Goal: Complete application form

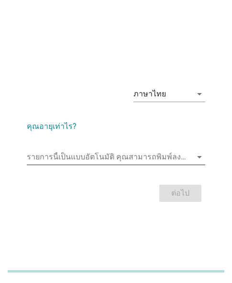
click at [96, 157] on input "รายการนี้เป็นแบบอัตโนมัติ คุณสามารถพิมพ์ลงในรายการนี้" at bounding box center [109, 157] width 165 height 15
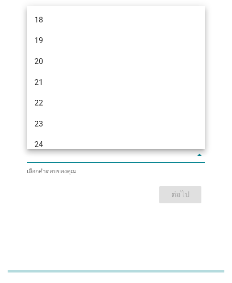
click at [51, 150] on input "รายการนี้เป็นแบบอัตโนมัติ คุณสามารถพิมพ์ลงในรายการนี้" at bounding box center [109, 155] width 165 height 15
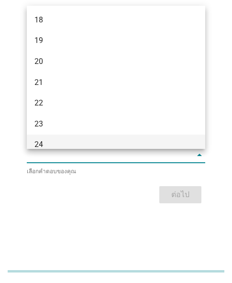
click at [72, 146] on div "24" at bounding box center [109, 144] width 150 height 11
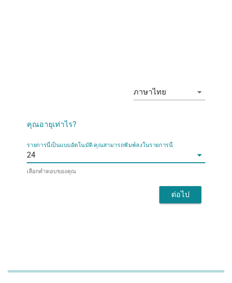
click at [166, 191] on button "ต่อไป" at bounding box center [180, 194] width 42 height 17
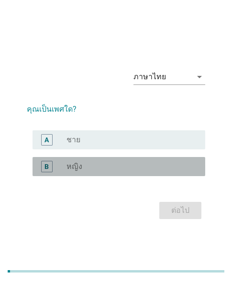
click at [104, 169] on div "radio_button_unchecked หญิง" at bounding box center [127, 167] width 123 height 10
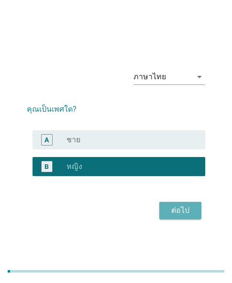
drag, startPoint x: 179, startPoint y: 207, endPoint x: 190, endPoint y: 208, distance: 11.6
click at [181, 207] on div "ต่อไป" at bounding box center [180, 210] width 27 height 11
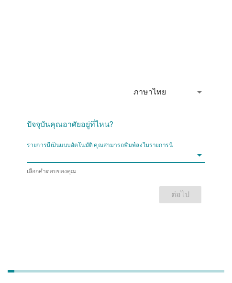
click at [180, 157] on input "รายการนี้เป็นแบบอัตโนมัติ คุณสามารถพิมพ์ลงในรายการนี้" at bounding box center [109, 155] width 165 height 15
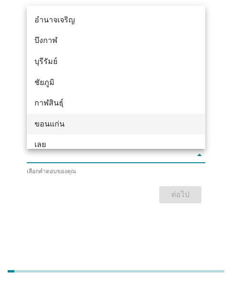
click at [85, 123] on div "ขอนแก่น" at bounding box center [109, 124] width 150 height 11
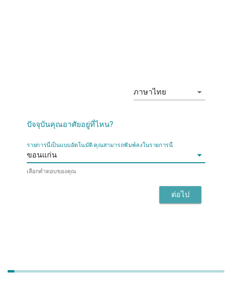
drag, startPoint x: 188, startPoint y: 202, endPoint x: 193, endPoint y: 201, distance: 4.8
click at [193, 201] on button "ต่อไป" at bounding box center [180, 194] width 42 height 17
